Goal: Task Accomplishment & Management: Manage account settings

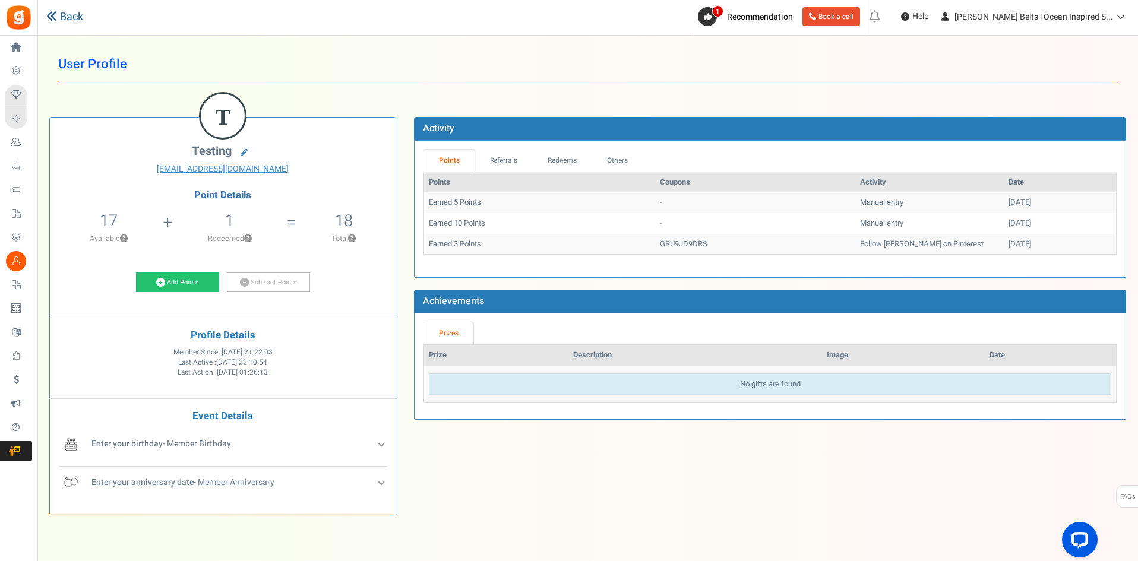
click at [70, 23] on link "Back" at bounding box center [64, 16] width 37 height 15
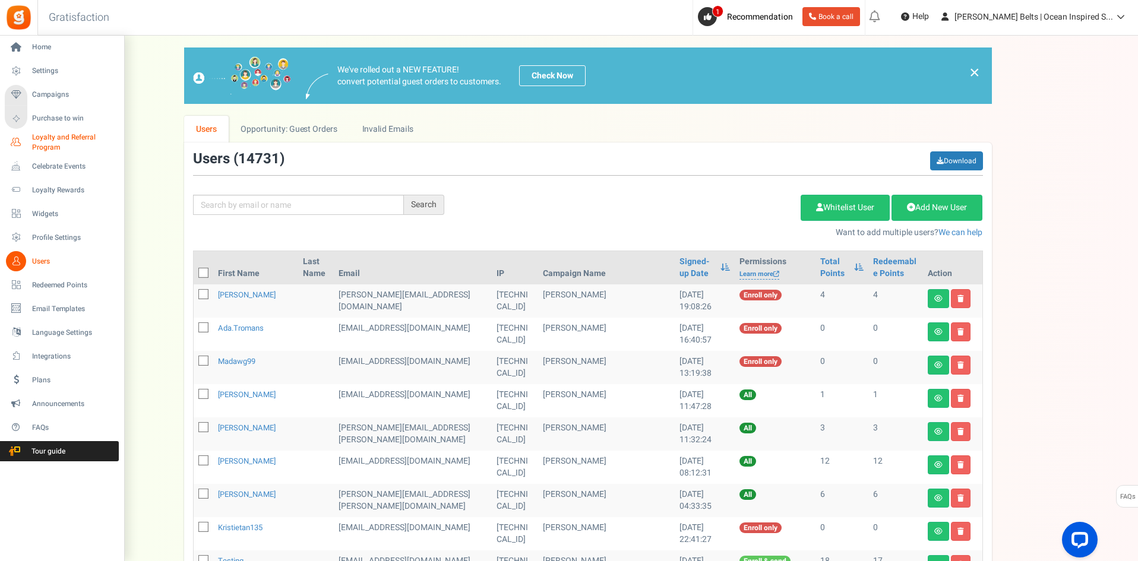
click at [75, 143] on span "Loyalty and Referral Program" at bounding box center [75, 142] width 87 height 20
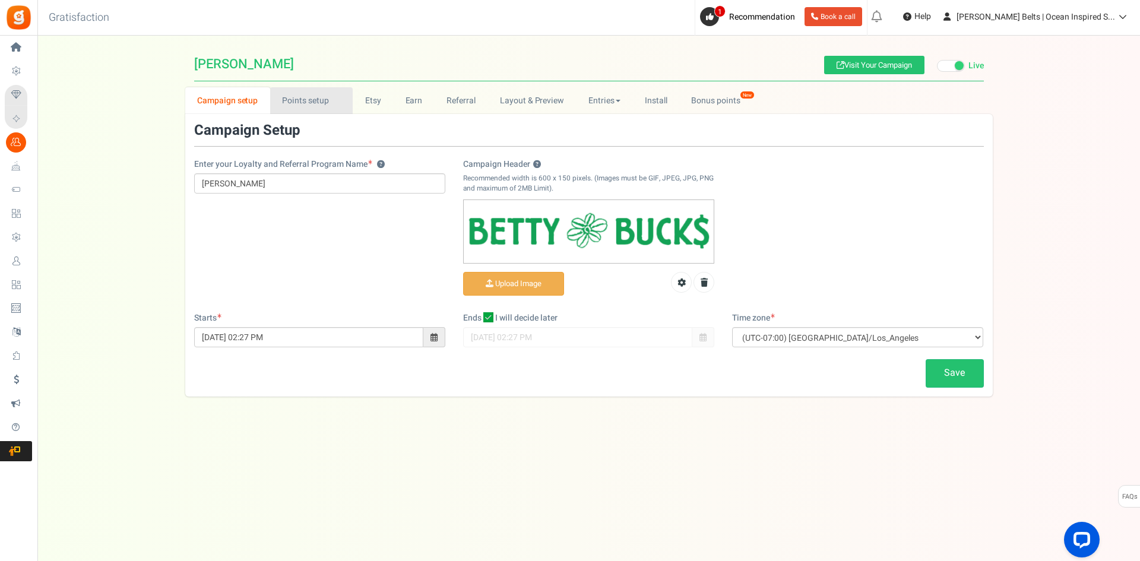
click at [303, 101] on link "Points setup New" at bounding box center [311, 100] width 83 height 27
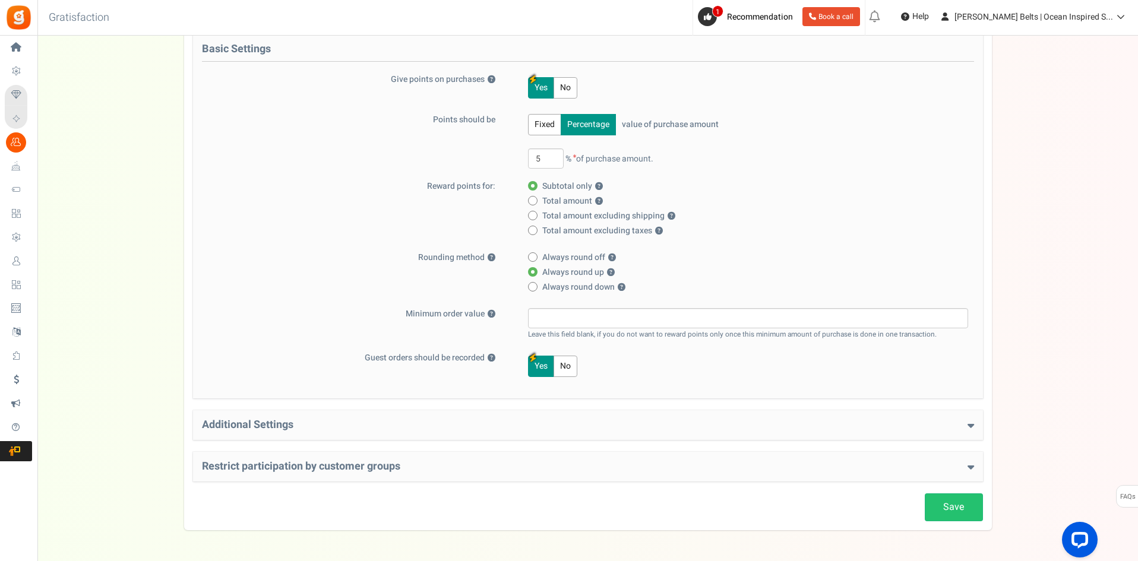
scroll to position [171, 0]
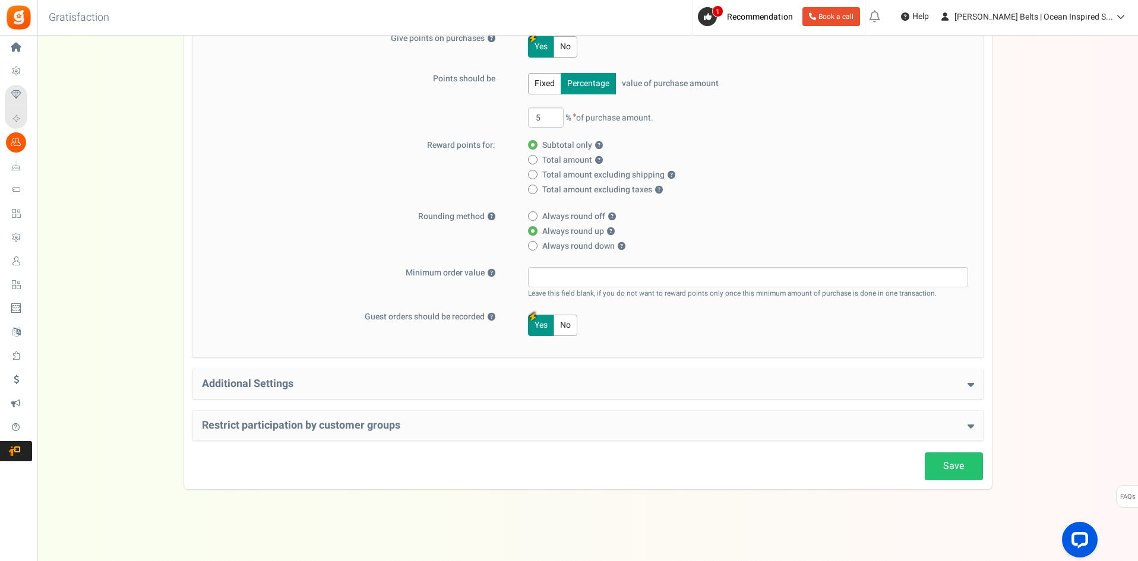
click at [734, 429] on h4 "Restrict participation by customer groups" at bounding box center [588, 426] width 772 height 12
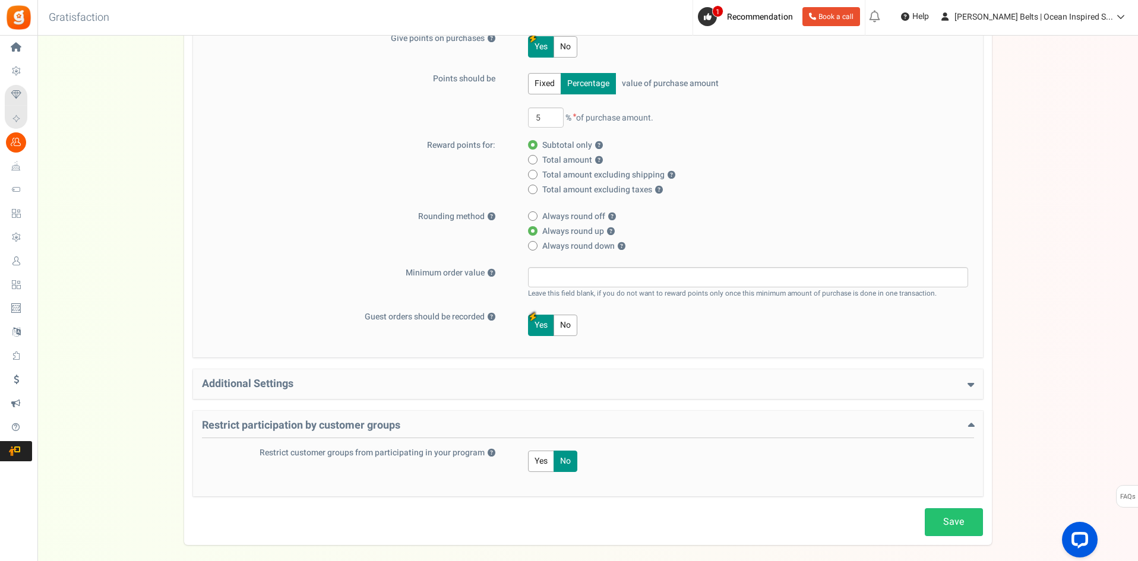
scroll to position [0, 0]
